Goal: Find specific fact: Find specific fact

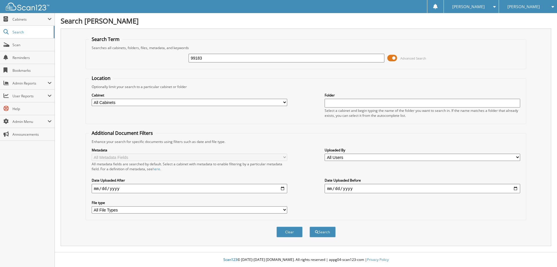
type input "99183"
click at [309, 226] on button "Search" at bounding box center [322, 231] width 26 height 11
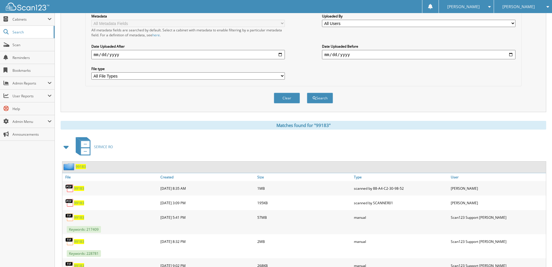
scroll to position [145, 0]
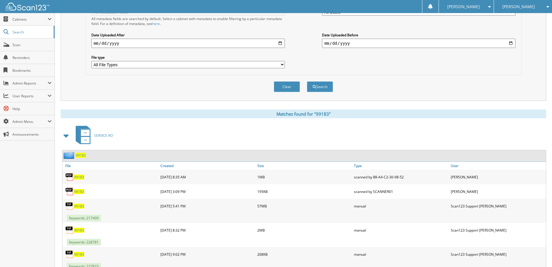
click at [78, 177] on span "99183" at bounding box center [79, 176] width 10 height 5
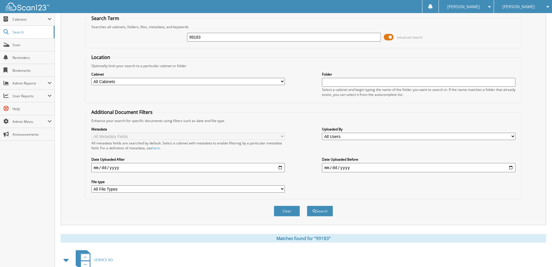
scroll to position [0, 0]
